Goal: Navigation & Orientation: Find specific page/section

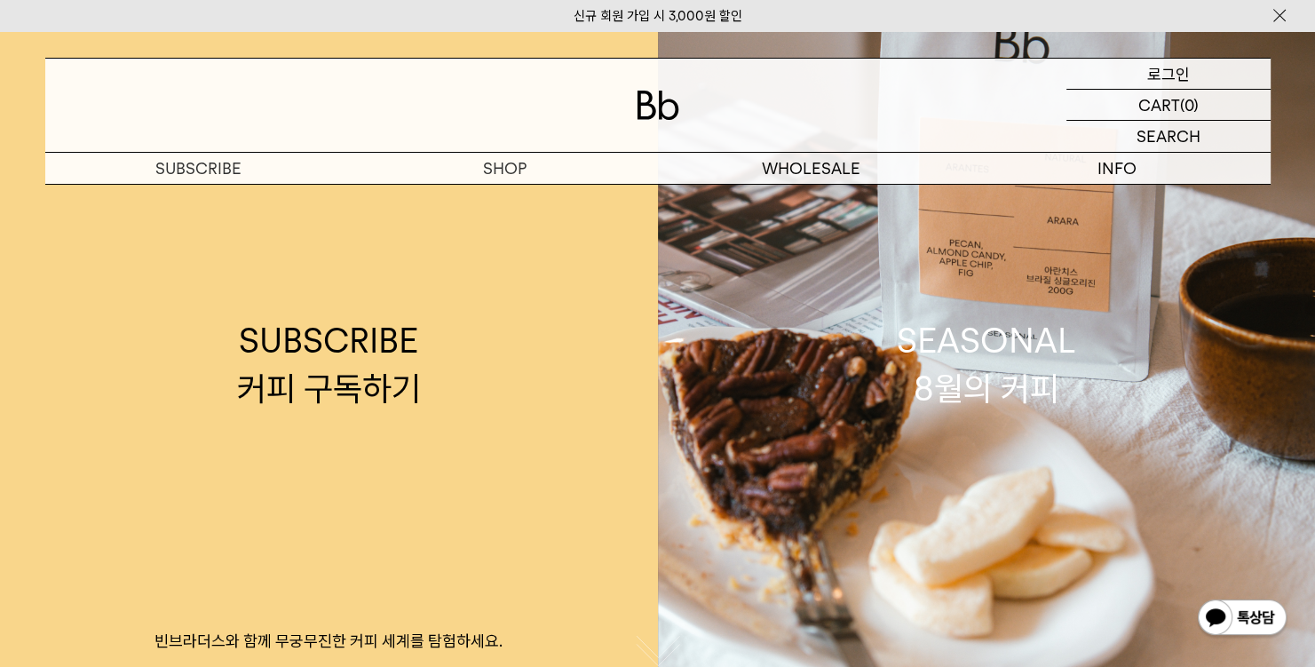
click at [1149, 70] on p "로그인" at bounding box center [1168, 74] width 43 height 30
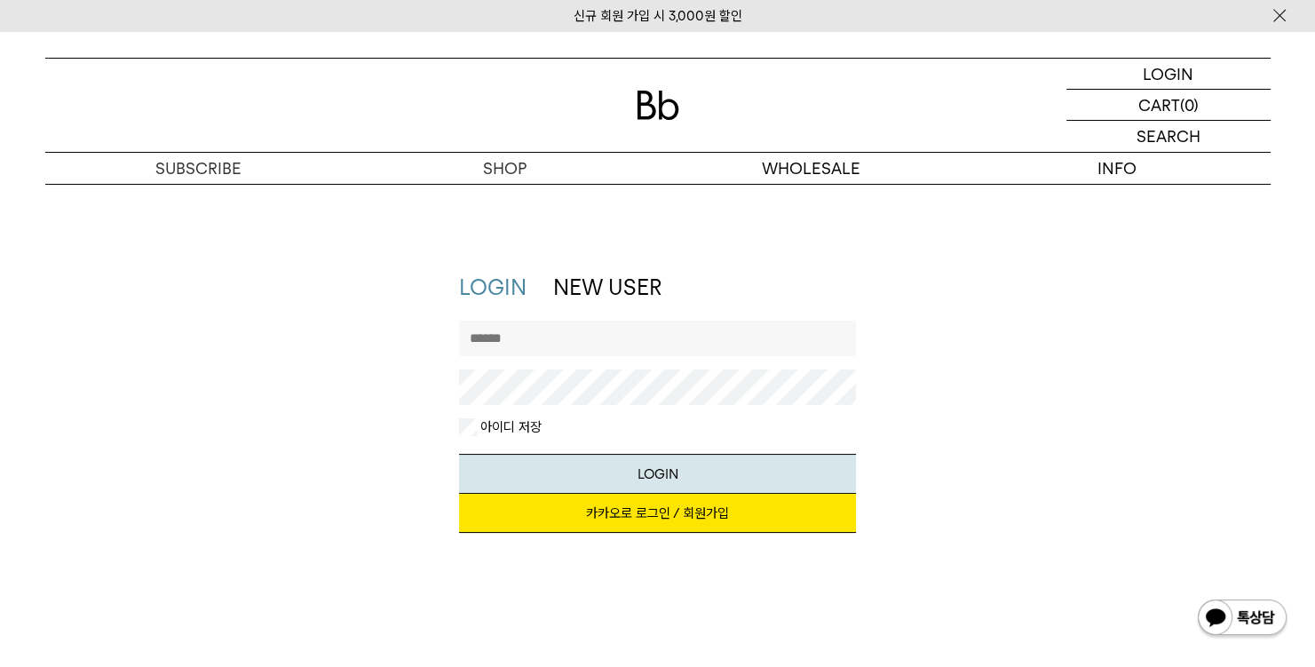
click at [645, 532] on div "지금 가입하시면 3,000원 쿠폰과 매월 회원 전용 커피 혜택을 드려요. 카카오로 로그인 / 회원가입" at bounding box center [657, 522] width 397 height 57
click at [643, 523] on link "카카오로 로그인 / 회원가입" at bounding box center [657, 513] width 397 height 39
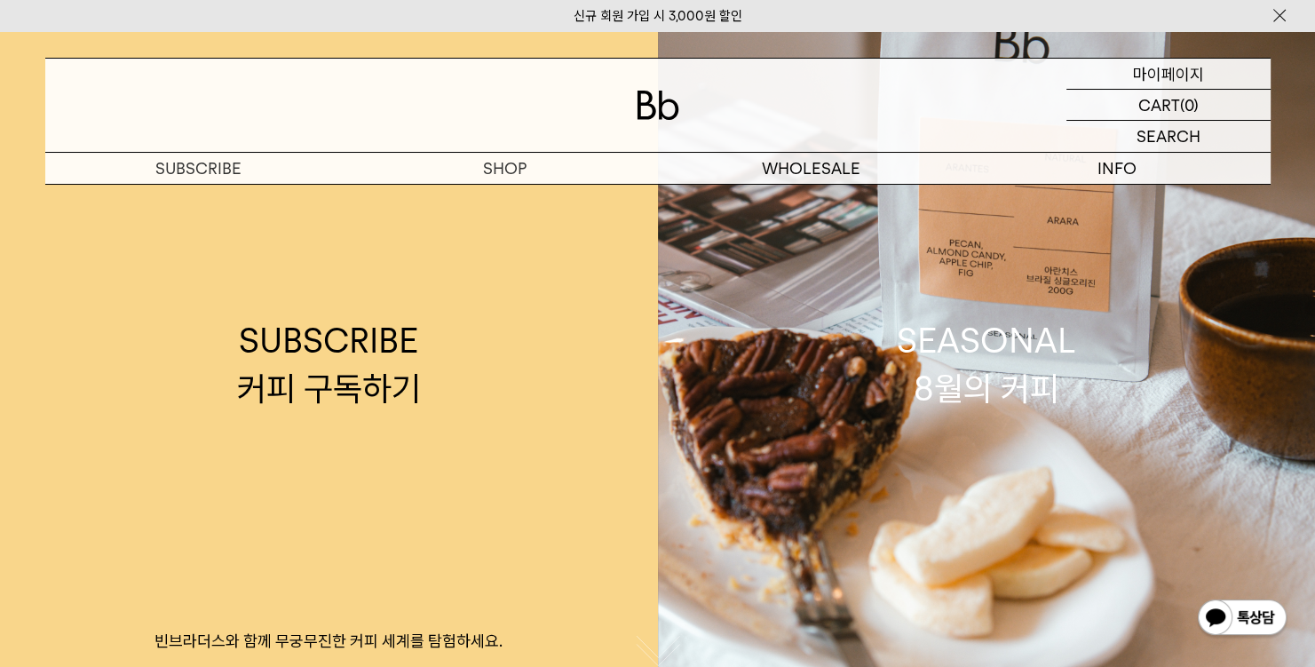
click at [1204, 80] on div "MYPAGE 마이페이지" at bounding box center [1168, 74] width 204 height 30
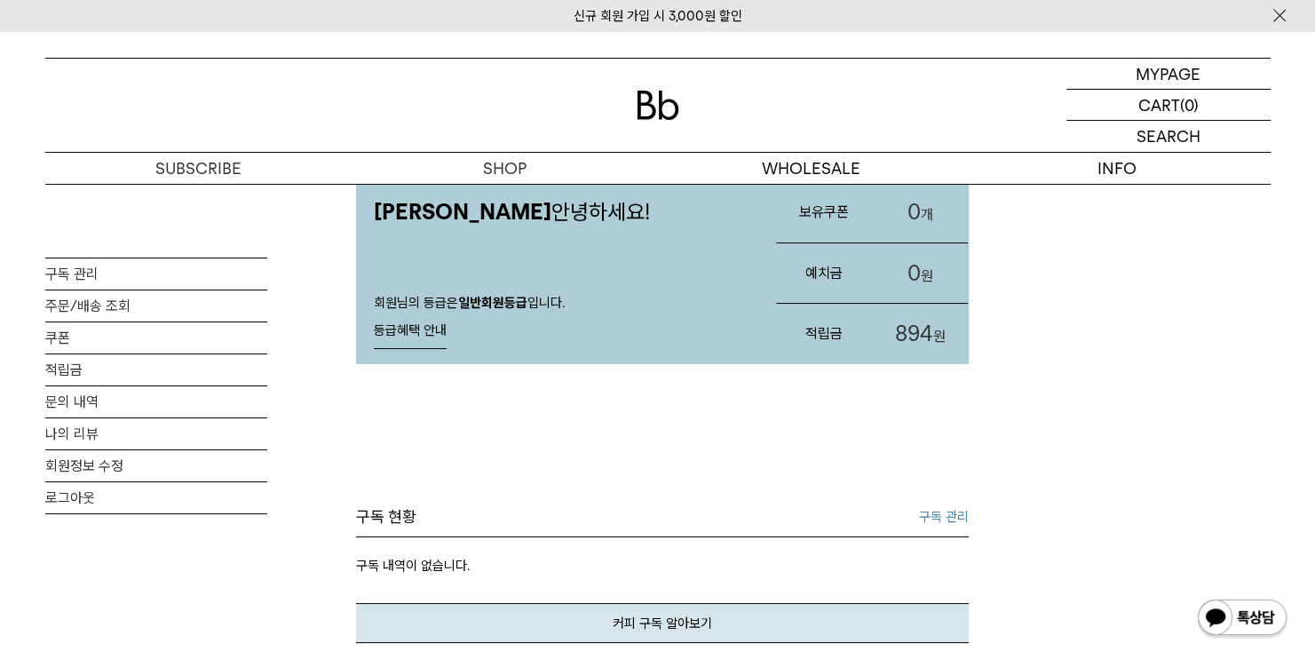
scroll to position [178, 0]
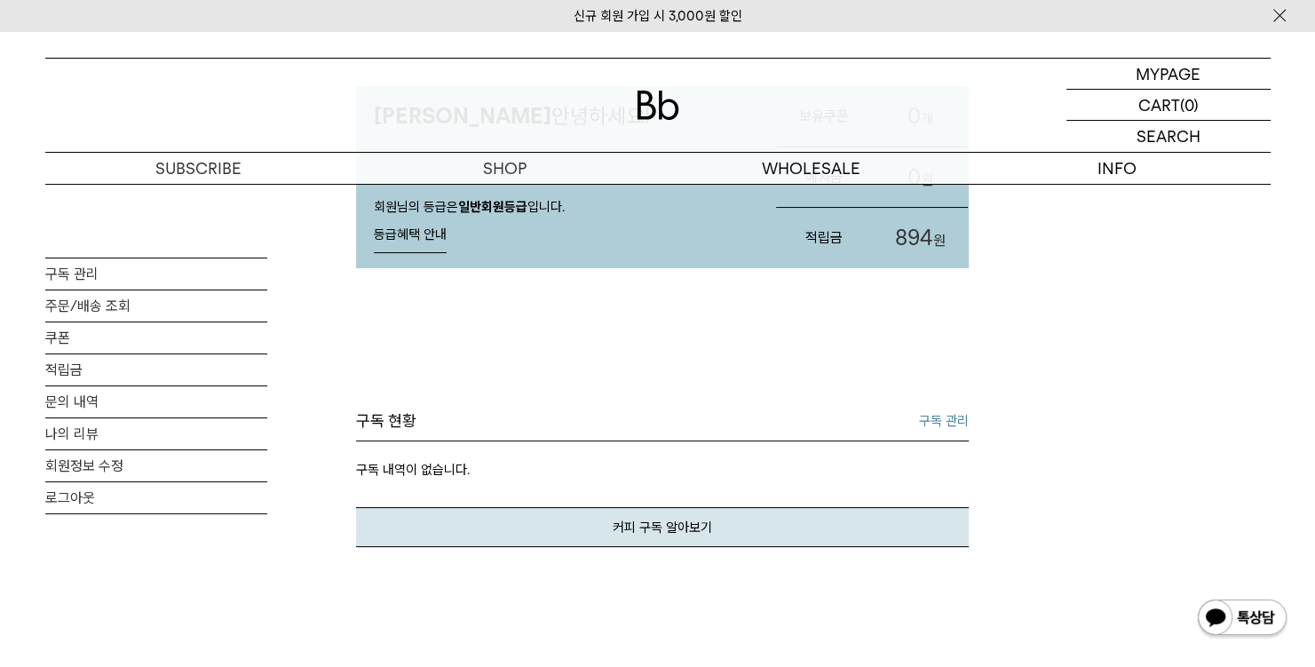
drag, startPoint x: 1088, startPoint y: 333, endPoint x: 1281, endPoint y: 330, distance: 193.6
click at [1088, 333] on div "MY PAGE 구독 관리 주문/배송 조회 쿠폰 적립금 문의 내역 나의 리뷰 회원정보 수정 로그아웃 이주환님 안녕하세요! 회원님의 등급은 일반회…" at bounding box center [657, 585] width 1225 height 1159
drag, startPoint x: 1137, startPoint y: 453, endPoint x: 1136, endPoint y: 274, distance: 178.5
click at [1135, 448] on div "MY PAGE 구독 관리 주문/배송 조회 쿠폰 적립금 문의 내역 나의 리뷰 회원정보 수정 로그아웃 이주환님 안녕하세요! 회원님의 등급은 일반회…" at bounding box center [657, 585] width 1225 height 1159
